Goal: Find specific page/section: Find specific page/section

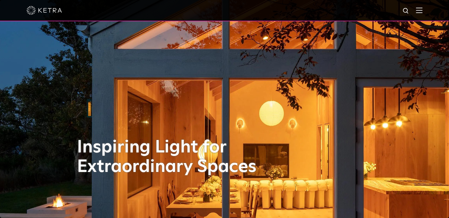
click at [418, 10] on div at bounding box center [225, 10] width 396 height 21
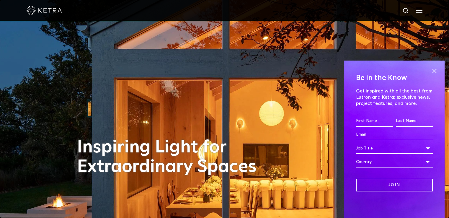
click at [427, 13] on div at bounding box center [224, 10] width 449 height 21
click at [421, 11] on img at bounding box center [419, 10] width 6 height 6
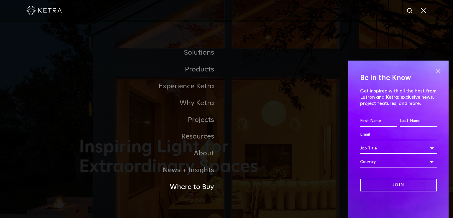
click at [204, 189] on link "Where to Buy" at bounding box center [153, 187] width 148 height 17
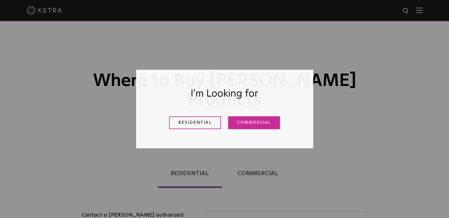
click at [263, 122] on link "Commercial" at bounding box center [254, 122] width 52 height 13
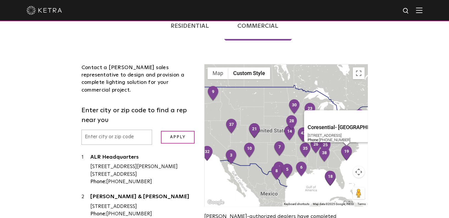
scroll to position [148, 0]
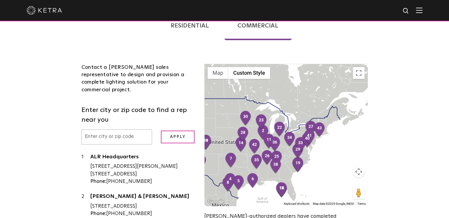
click at [301, 110] on div at bounding box center [285, 135] width 163 height 142
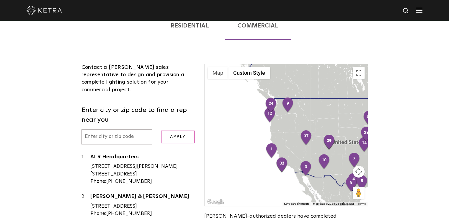
scroll to position [0, 0]
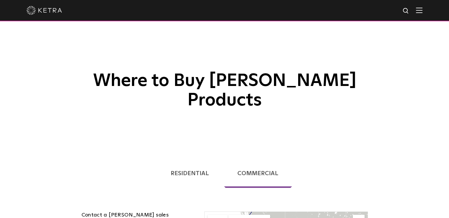
click at [202, 159] on link "Residential" at bounding box center [189, 173] width 65 height 29
click at [186, 62] on h1 "Where to Buy [PERSON_NAME] Products" at bounding box center [224, 69] width 295 height 84
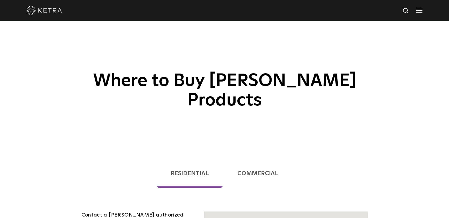
click at [112, 163] on ul "Residential Commercial" at bounding box center [224, 170] width 295 height 45
click at [111, 172] on ul "Residential Commercial" at bounding box center [224, 170] width 295 height 45
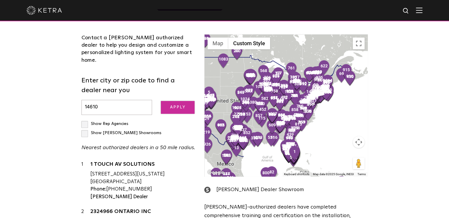
type input "14610"
click at [179, 101] on input "Apply" at bounding box center [178, 107] width 34 height 13
